Goal: Communication & Community: Share content

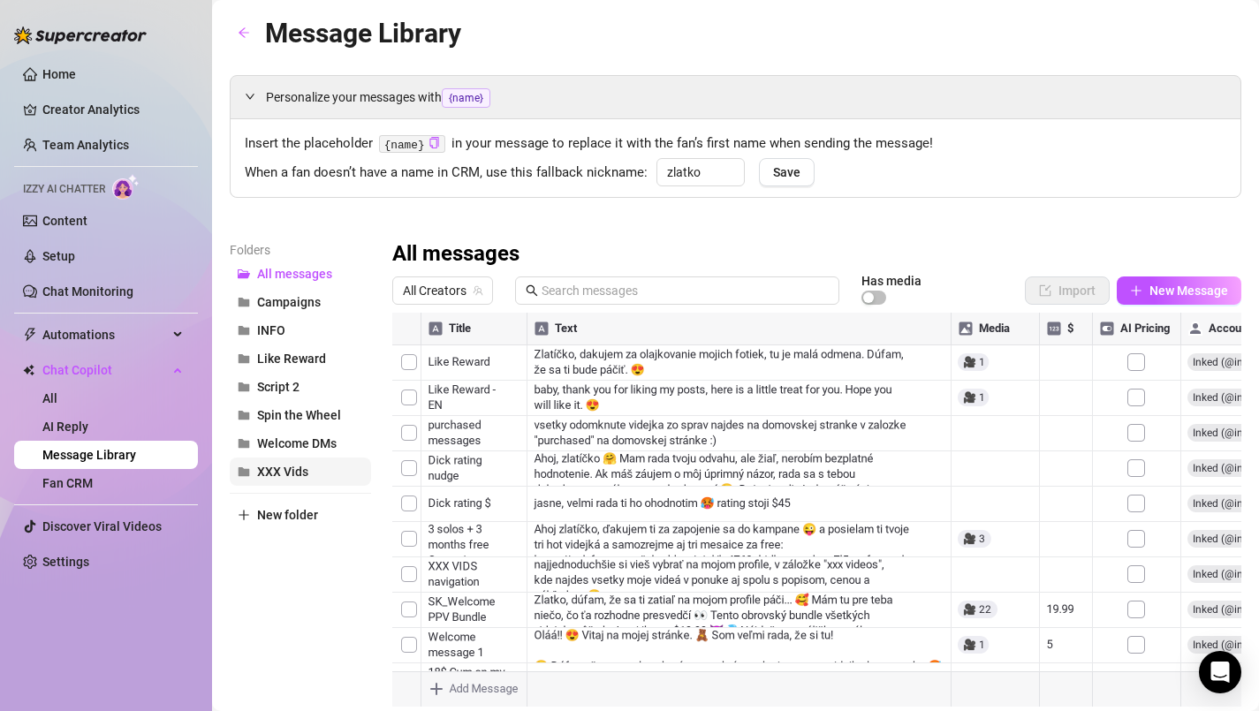
click at [281, 465] on span "XXX Vids" at bounding box center [282, 472] width 51 height 14
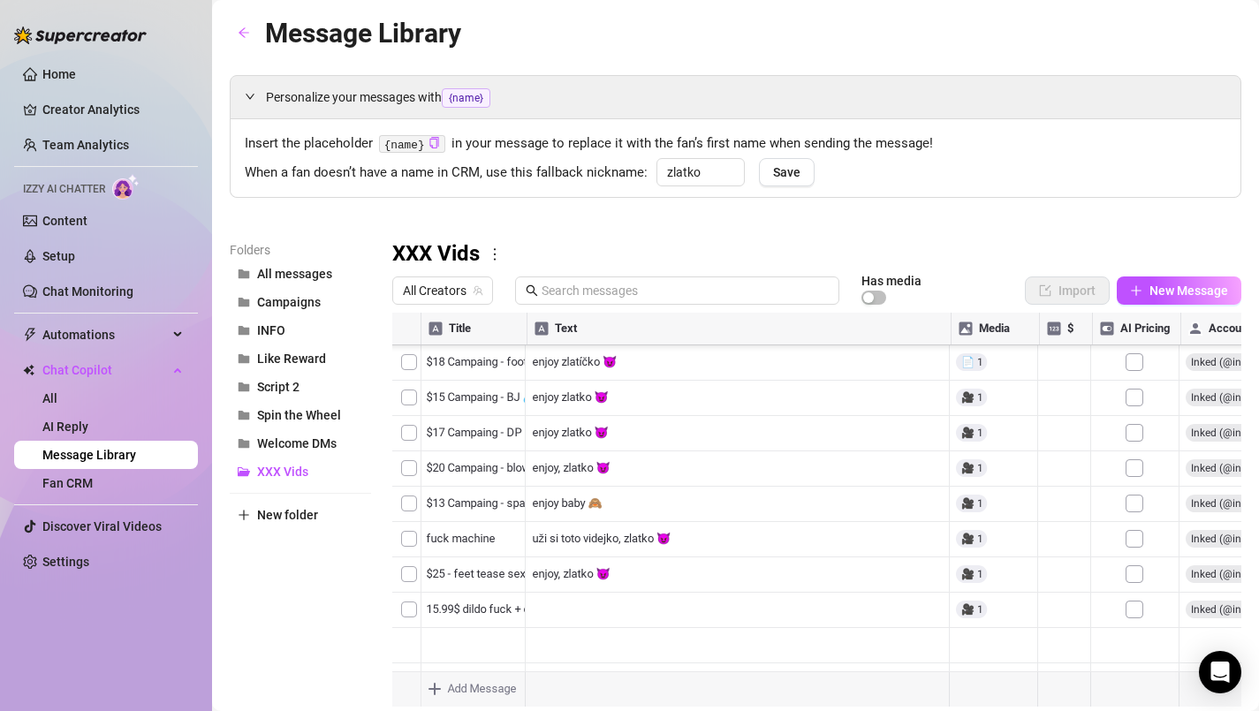
scroll to position [247, 0]
click at [427, 536] on div at bounding box center [816, 510] width 849 height 394
type textarea "$19 - fuck machine"
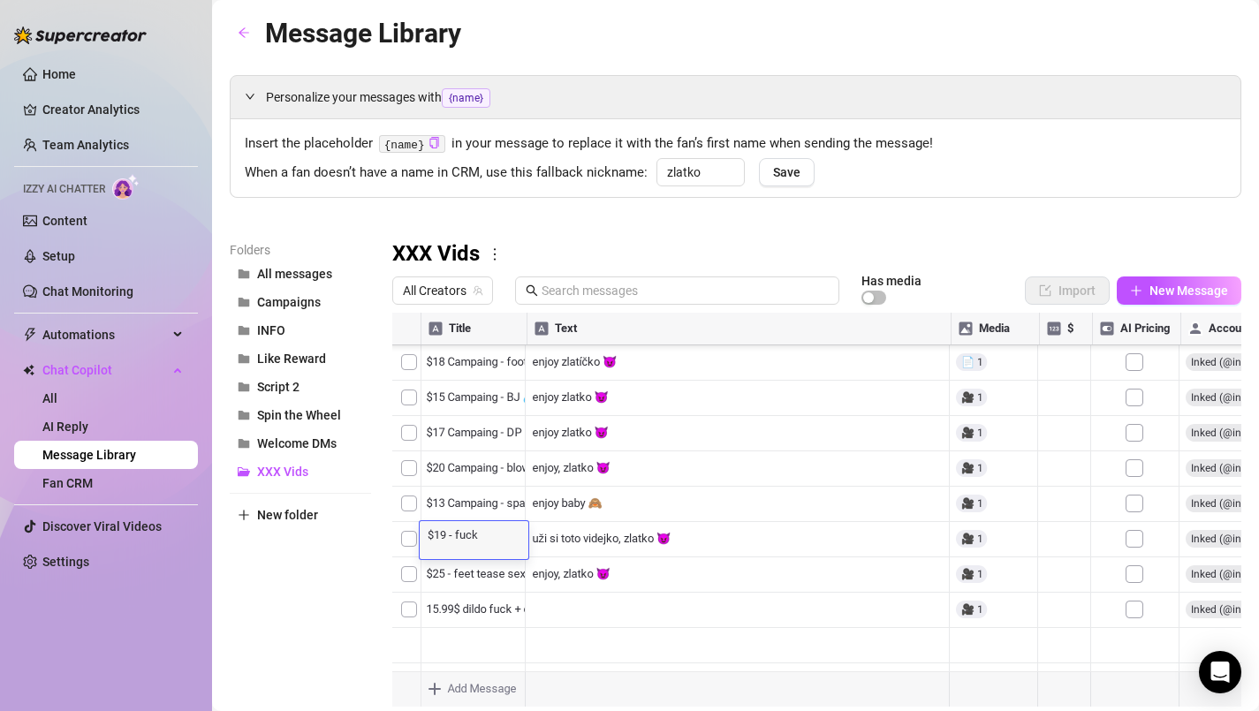
click at [471, 585] on div at bounding box center [816, 510] width 849 height 394
click at [472, 613] on div at bounding box center [816, 510] width 849 height 394
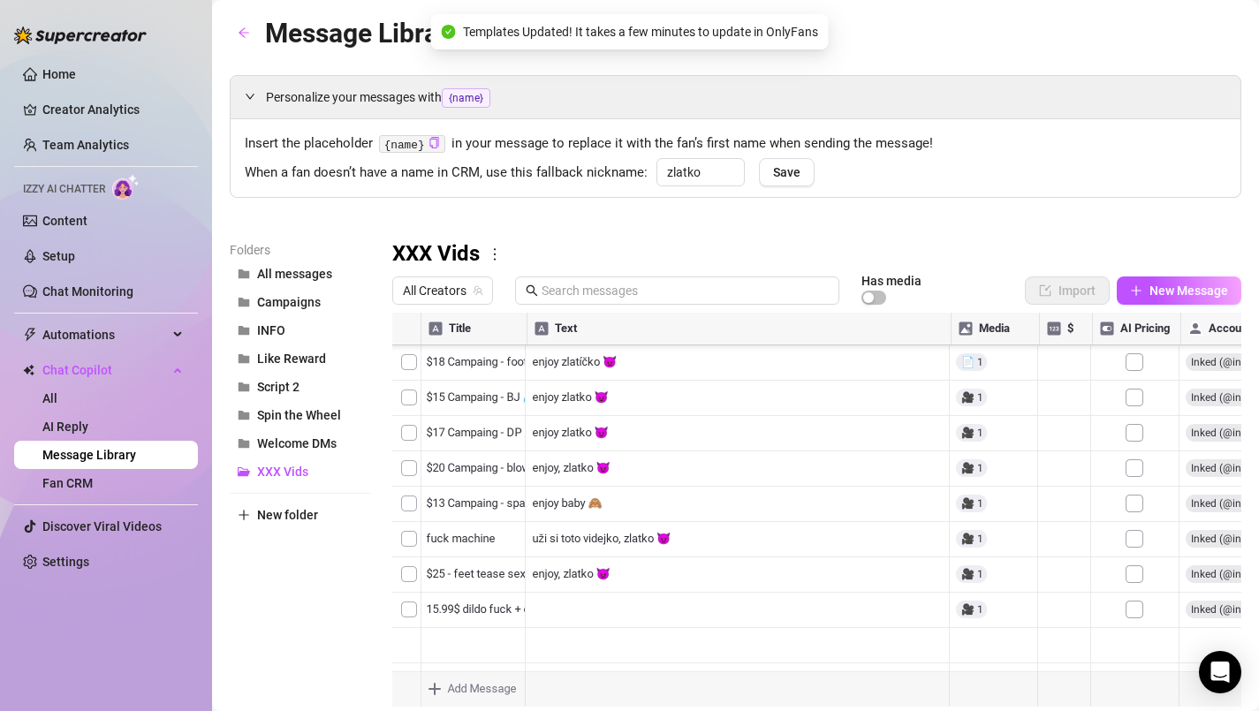
click at [551, 624] on div at bounding box center [816, 510] width 849 height 394
click at [484, 624] on div at bounding box center [816, 510] width 849 height 394
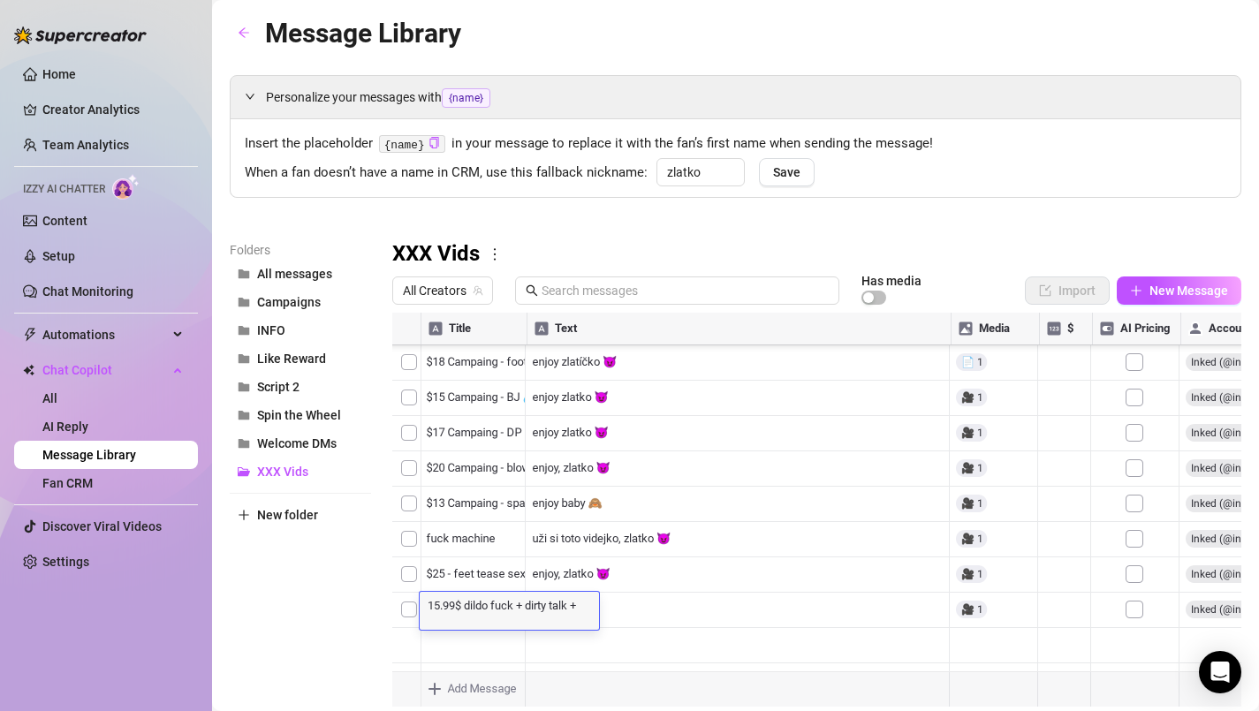
click at [670, 623] on div at bounding box center [816, 510] width 849 height 394
click at [577, 605] on div at bounding box center [816, 510] width 849 height 394
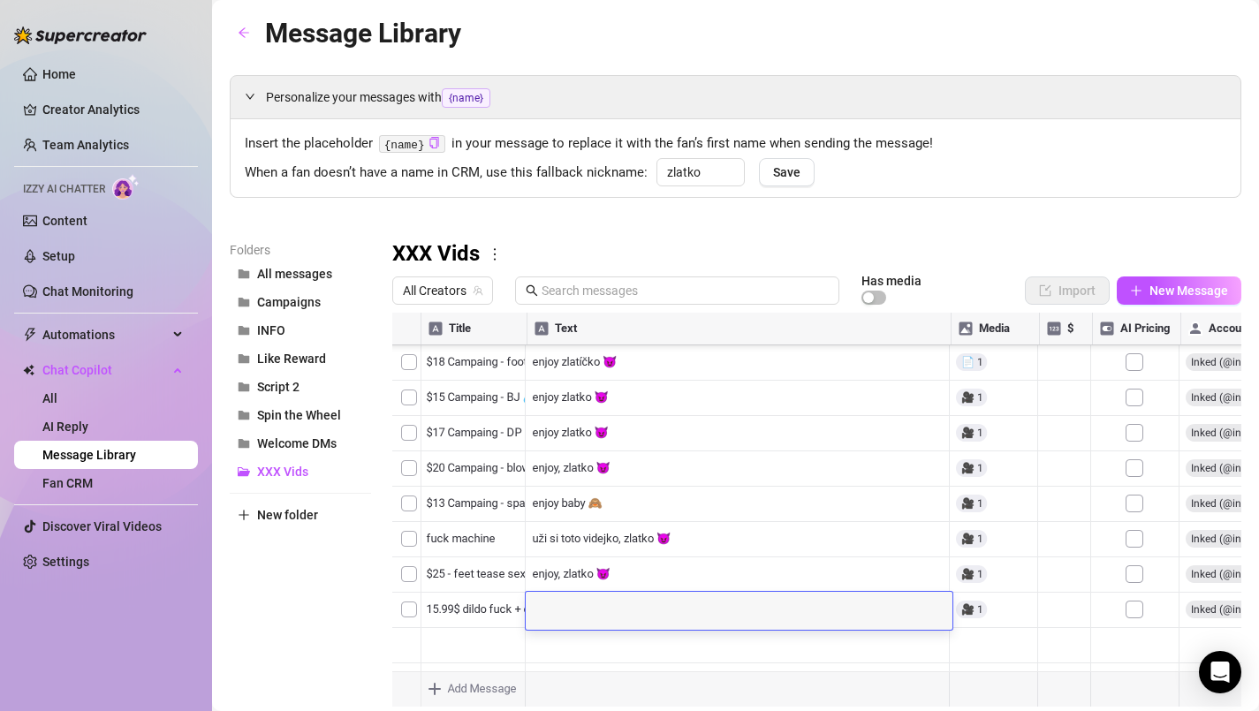
scroll to position [1, 0]
type textarea "uži si videjko, zlato"
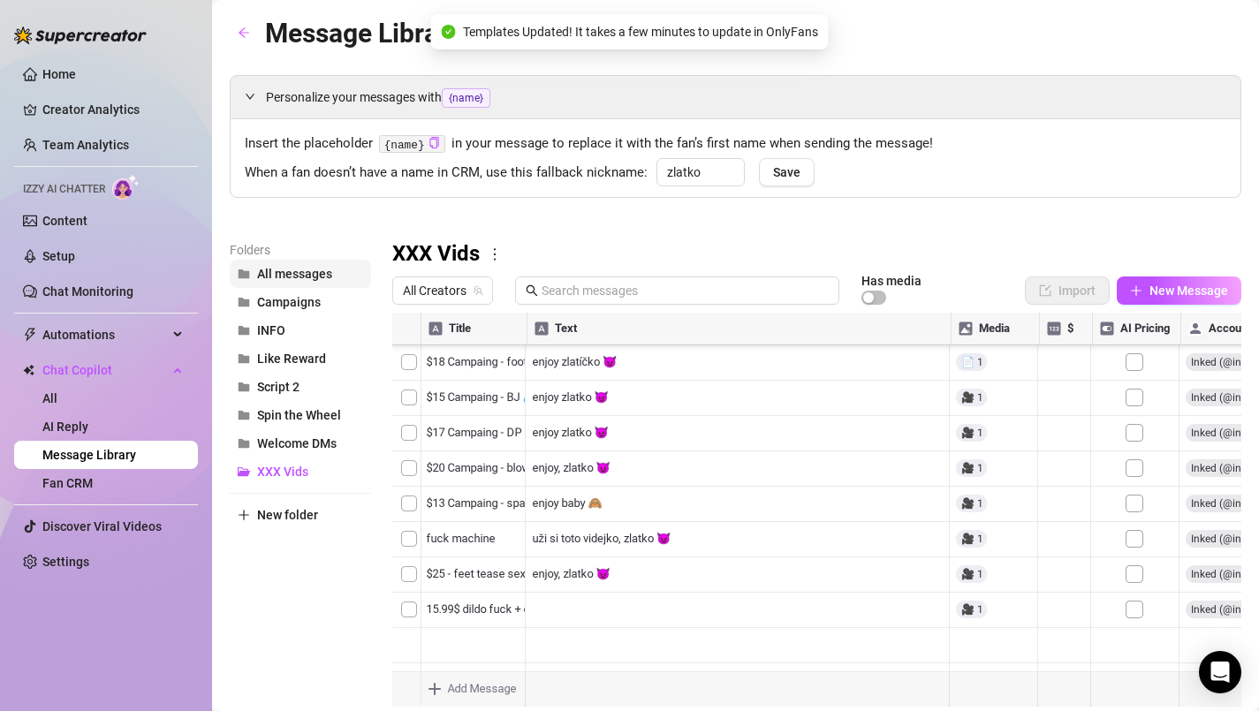
click at [284, 270] on span "All messages" at bounding box center [294, 274] width 75 height 14
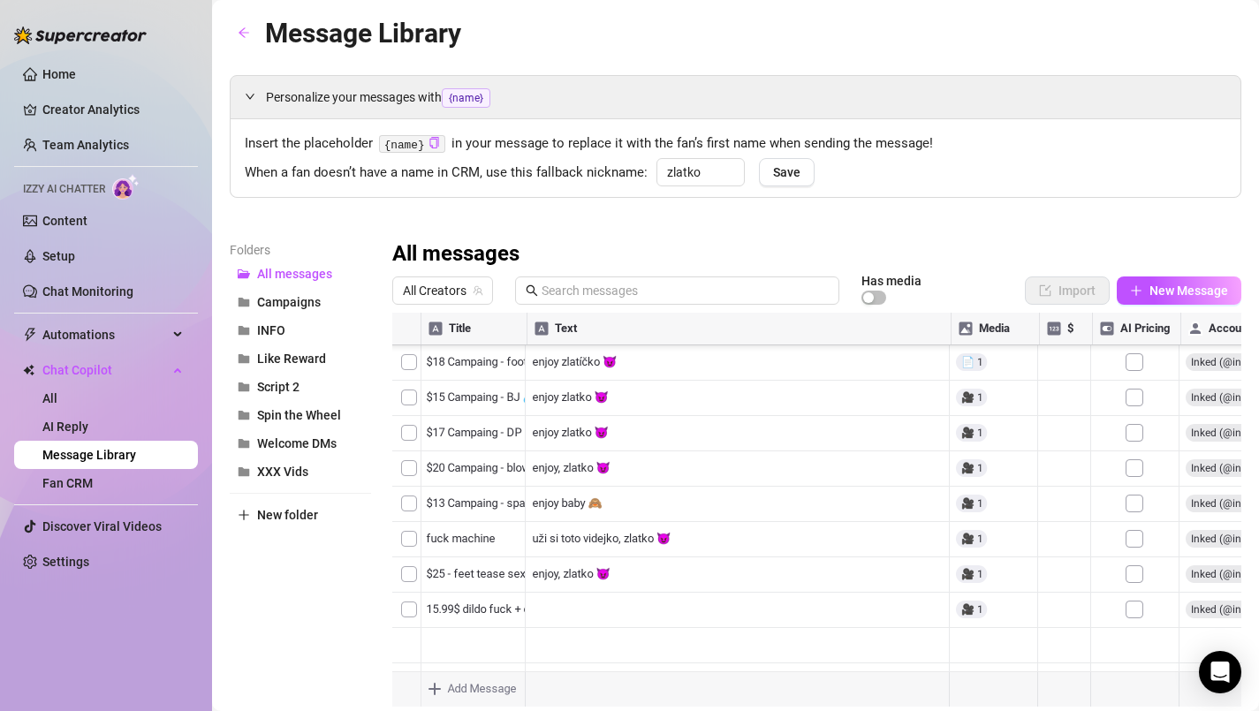
click at [410, 573] on div at bounding box center [816, 510] width 849 height 394
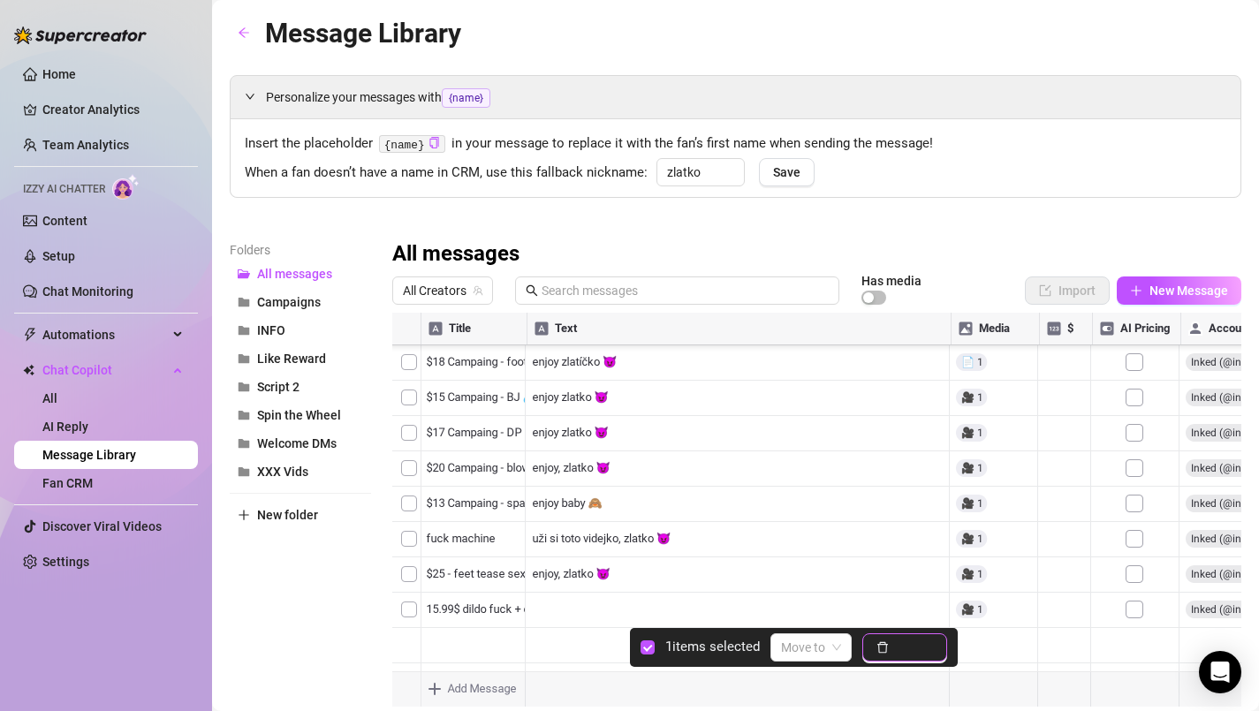
click at [894, 646] on button "Delete" at bounding box center [904, 648] width 85 height 28
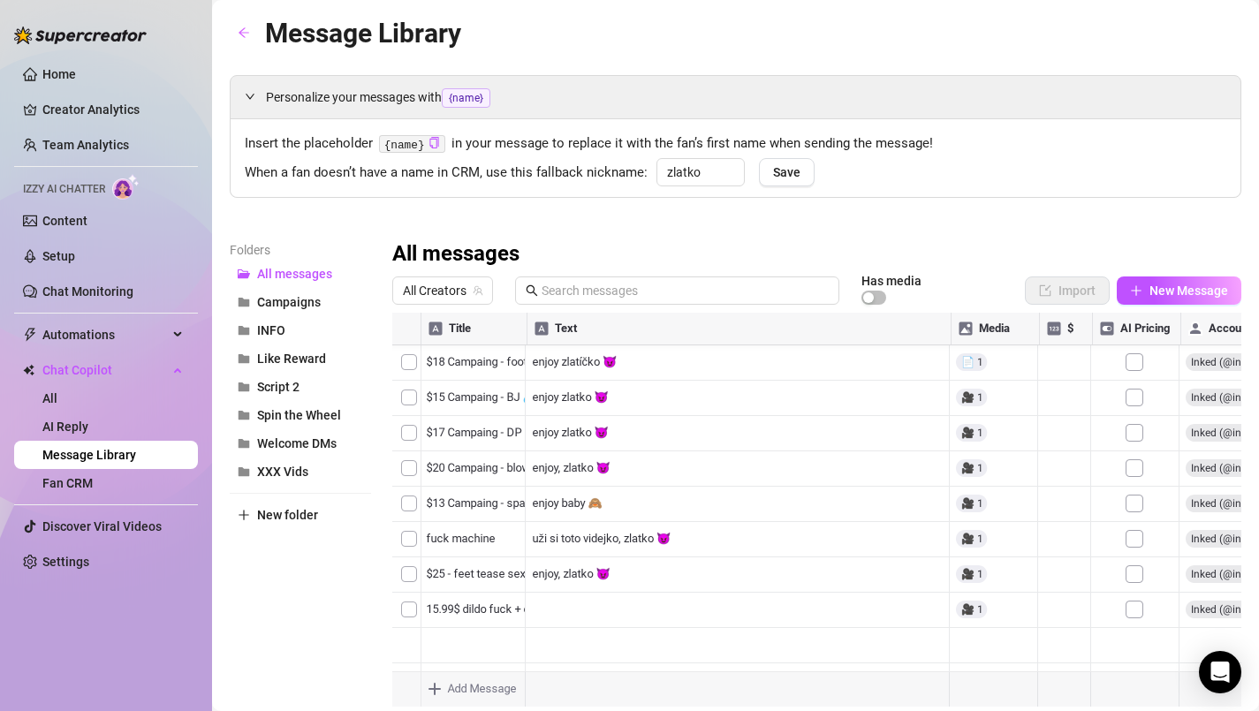
scroll to position [0, 0]
